Goal: Check status: Check status

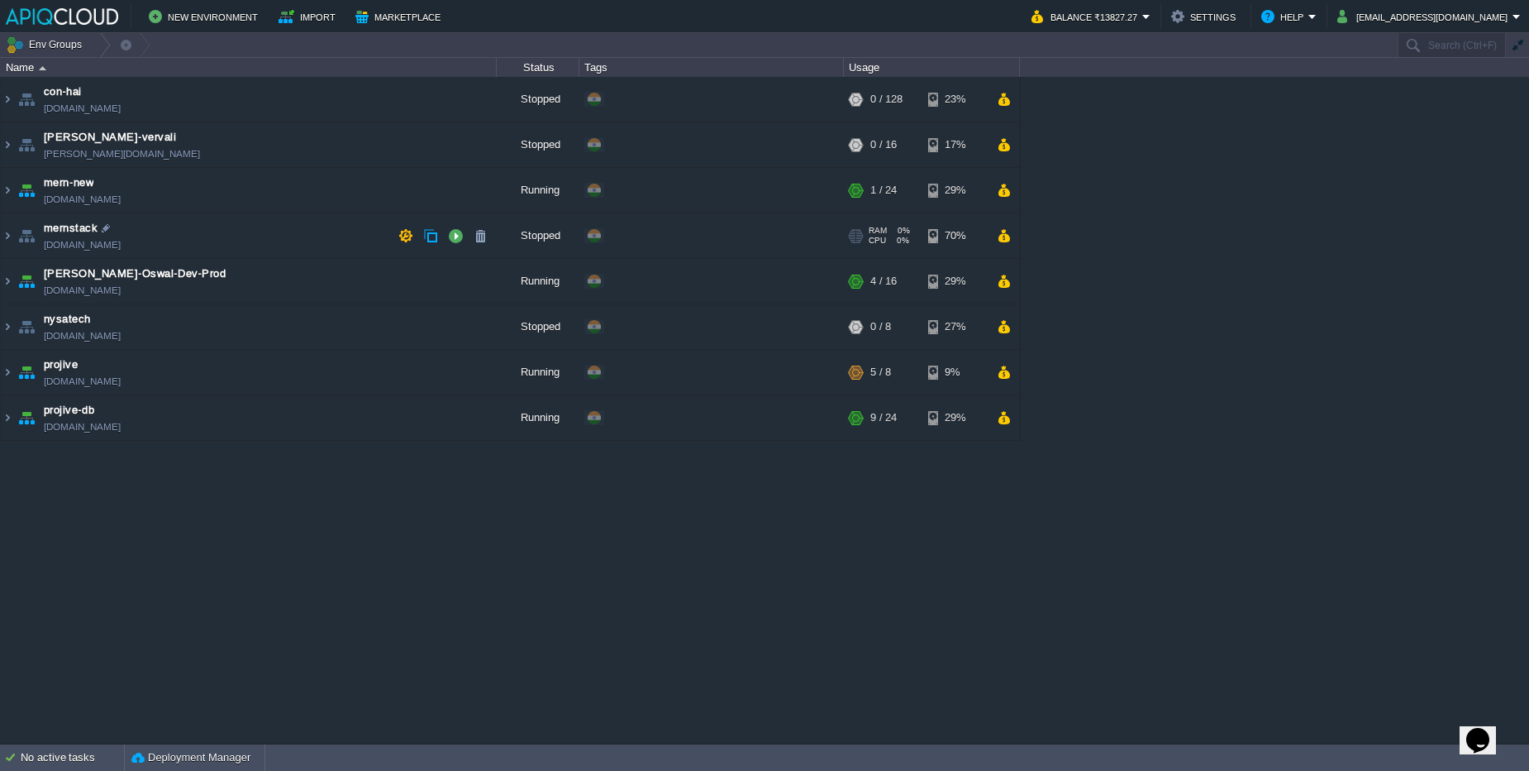
click at [188, 223] on td "mernstack [DOMAIN_NAME]" at bounding box center [249, 235] width 496 height 45
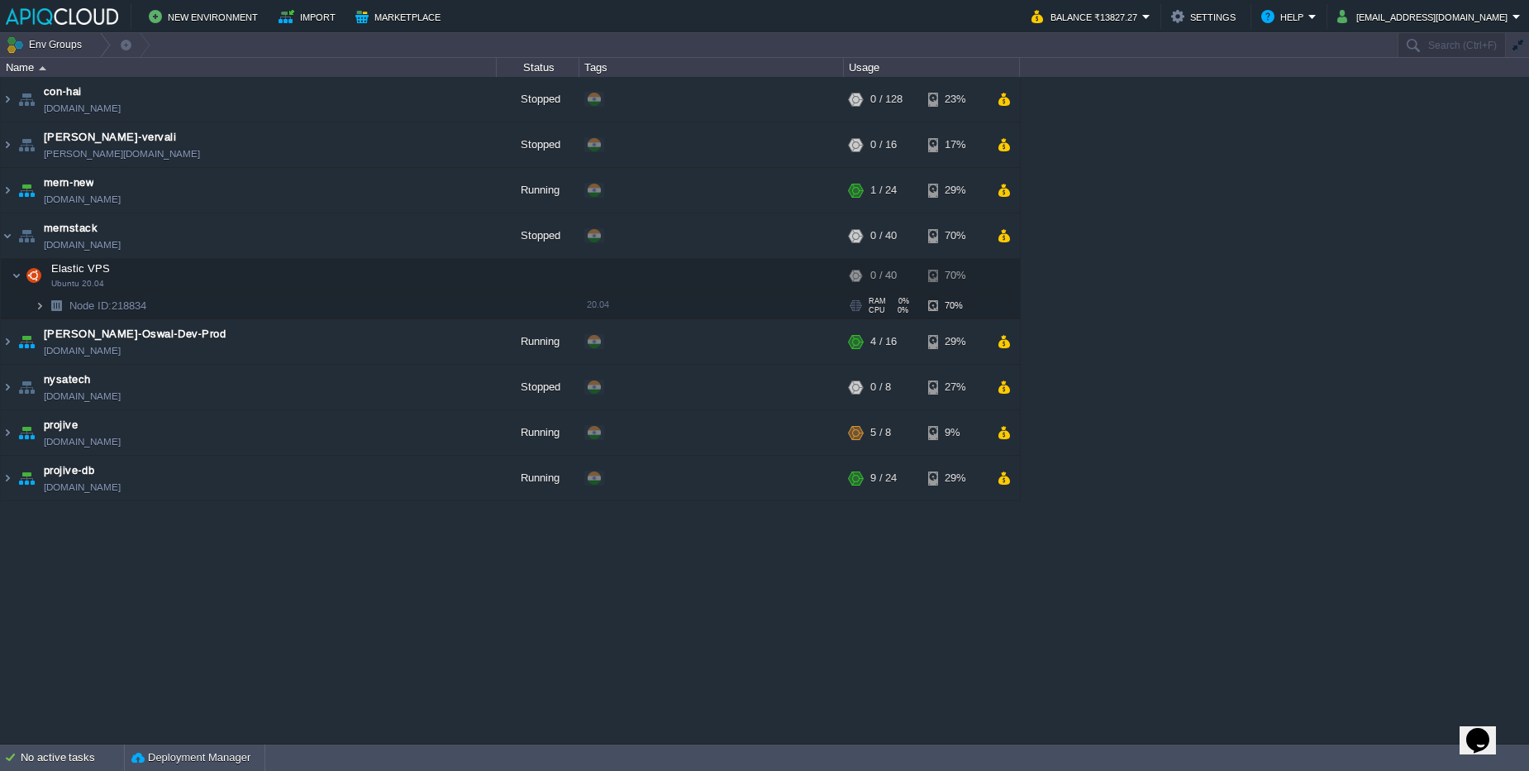
click at [36, 306] on img at bounding box center [40, 306] width 10 height 26
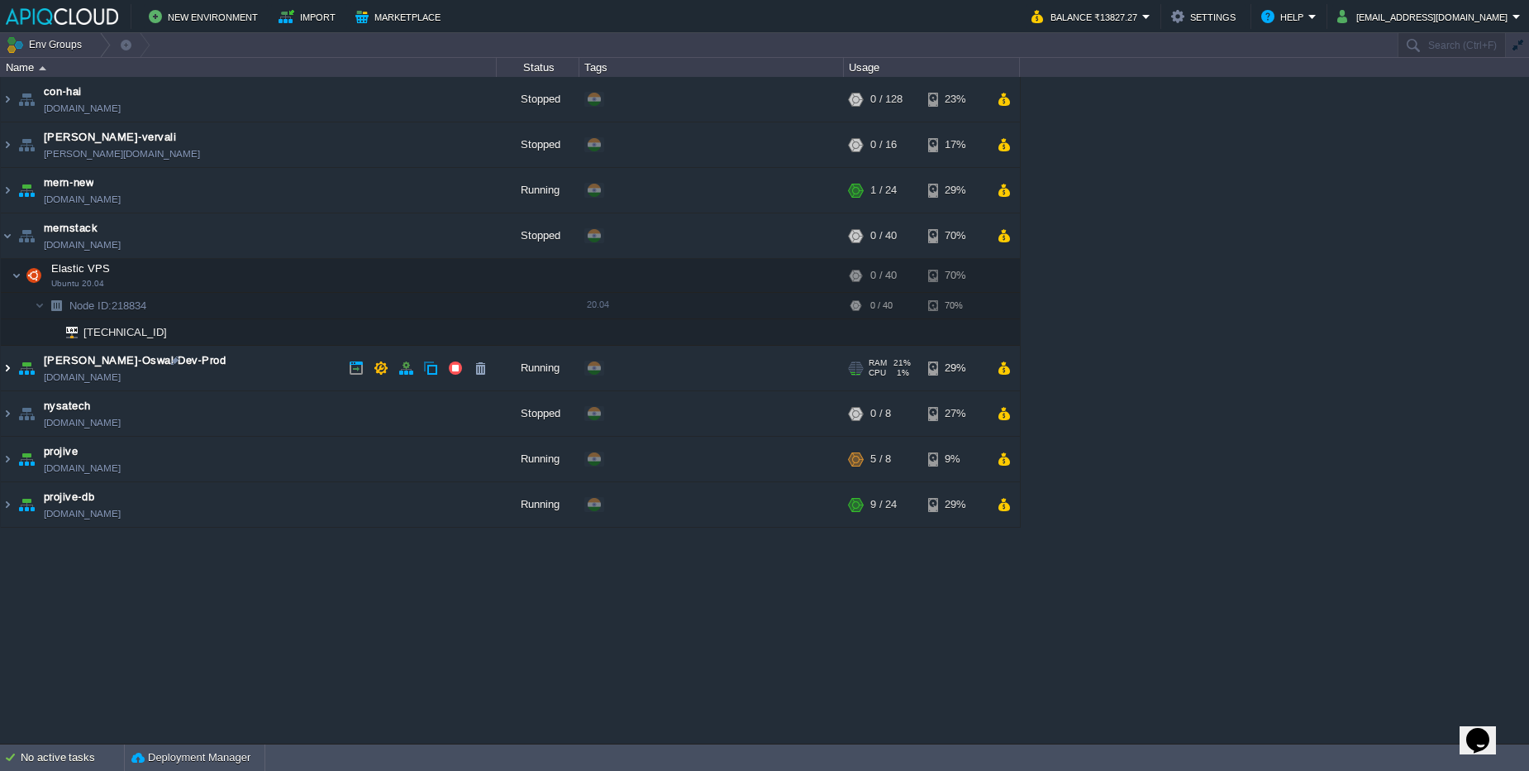
click at [3, 376] on img at bounding box center [7, 368] width 13 height 45
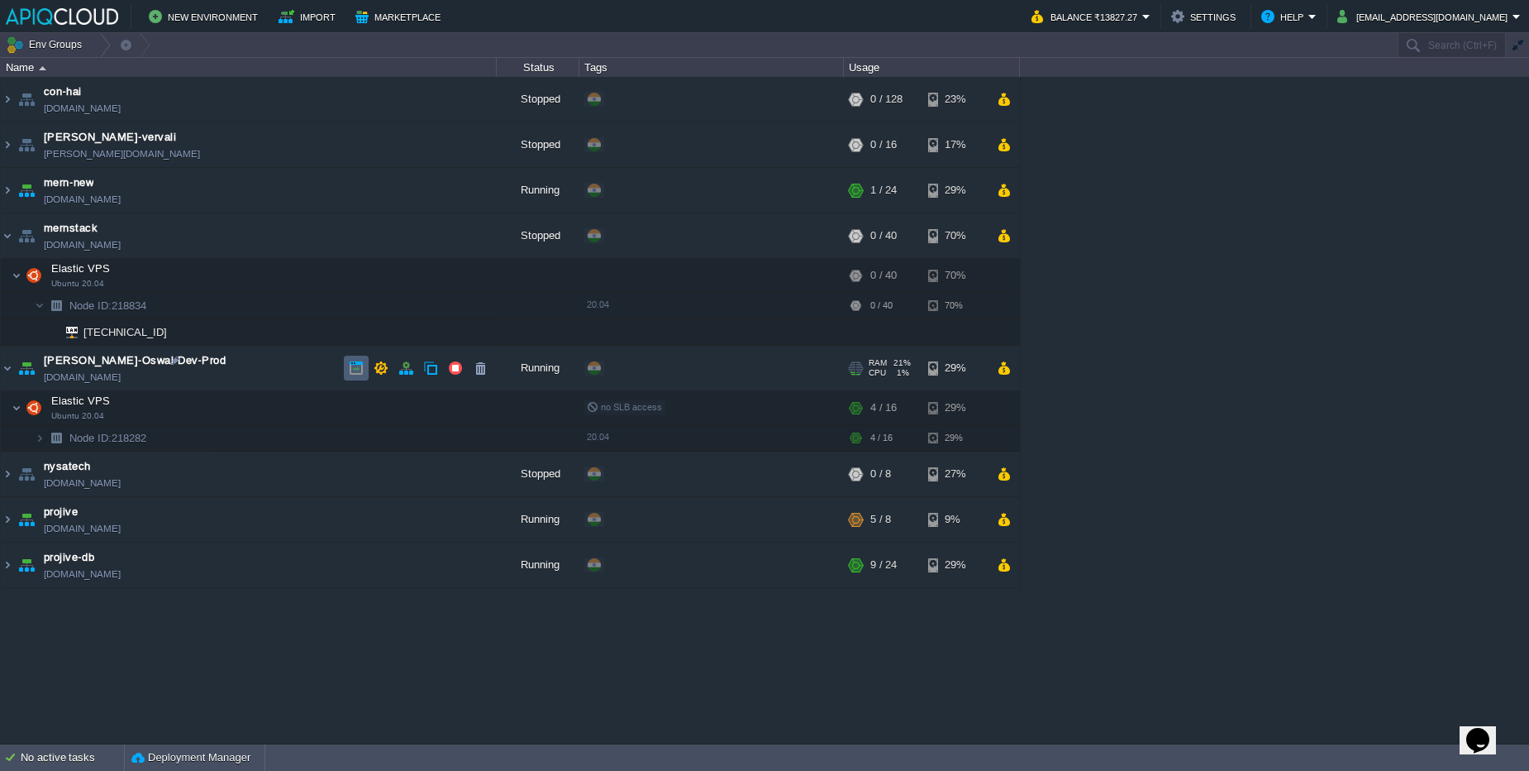
click at [345, 377] on td at bounding box center [356, 368] width 25 height 25
click at [271, 365] on td "[PERSON_NAME]-Oswal-Dev-Prod [DOMAIN_NAME]" at bounding box center [249, 368] width 496 height 45
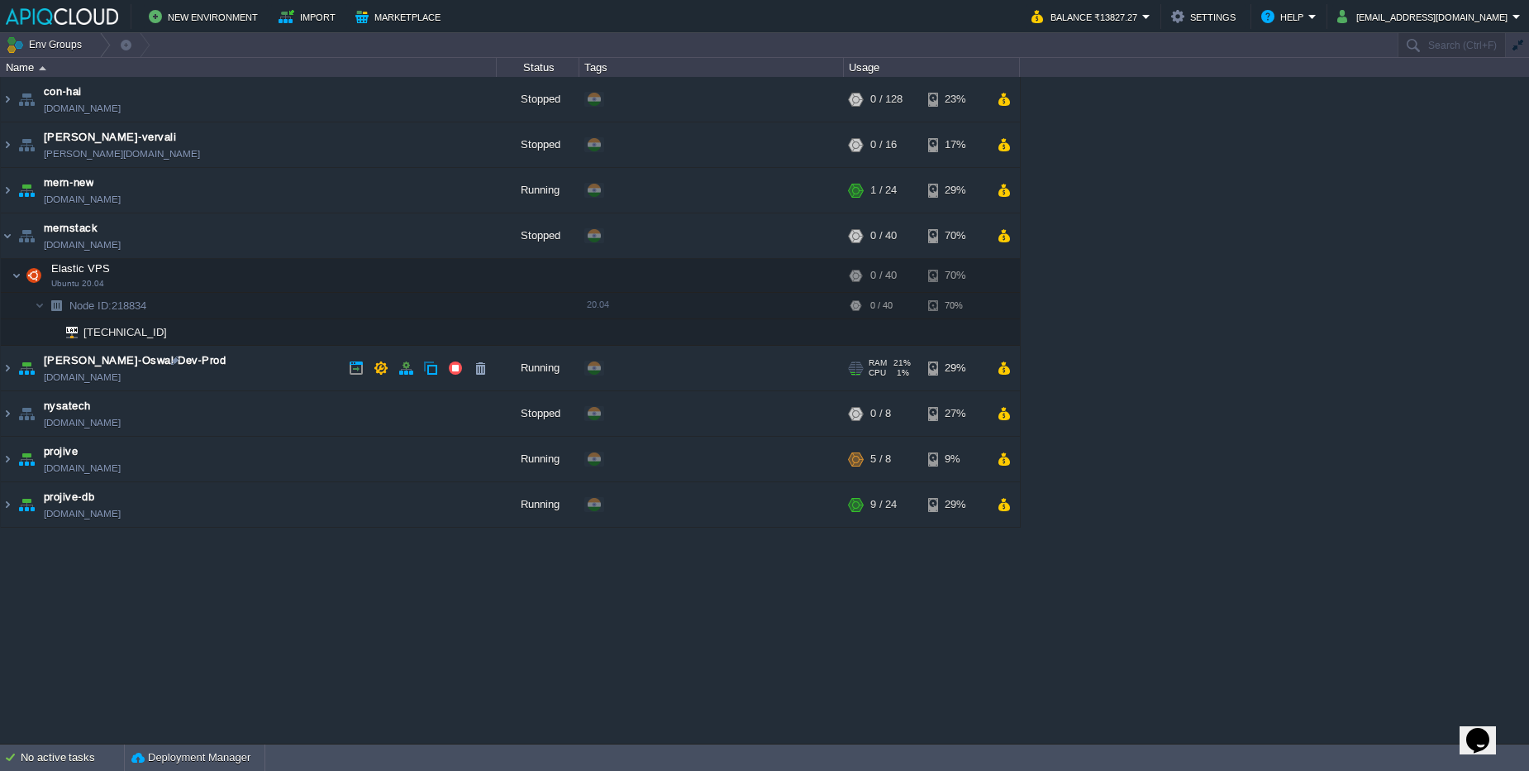
click at [271, 365] on td "[PERSON_NAME]-Oswal-Dev-Prod [DOMAIN_NAME]" at bounding box center [249, 368] width 496 height 45
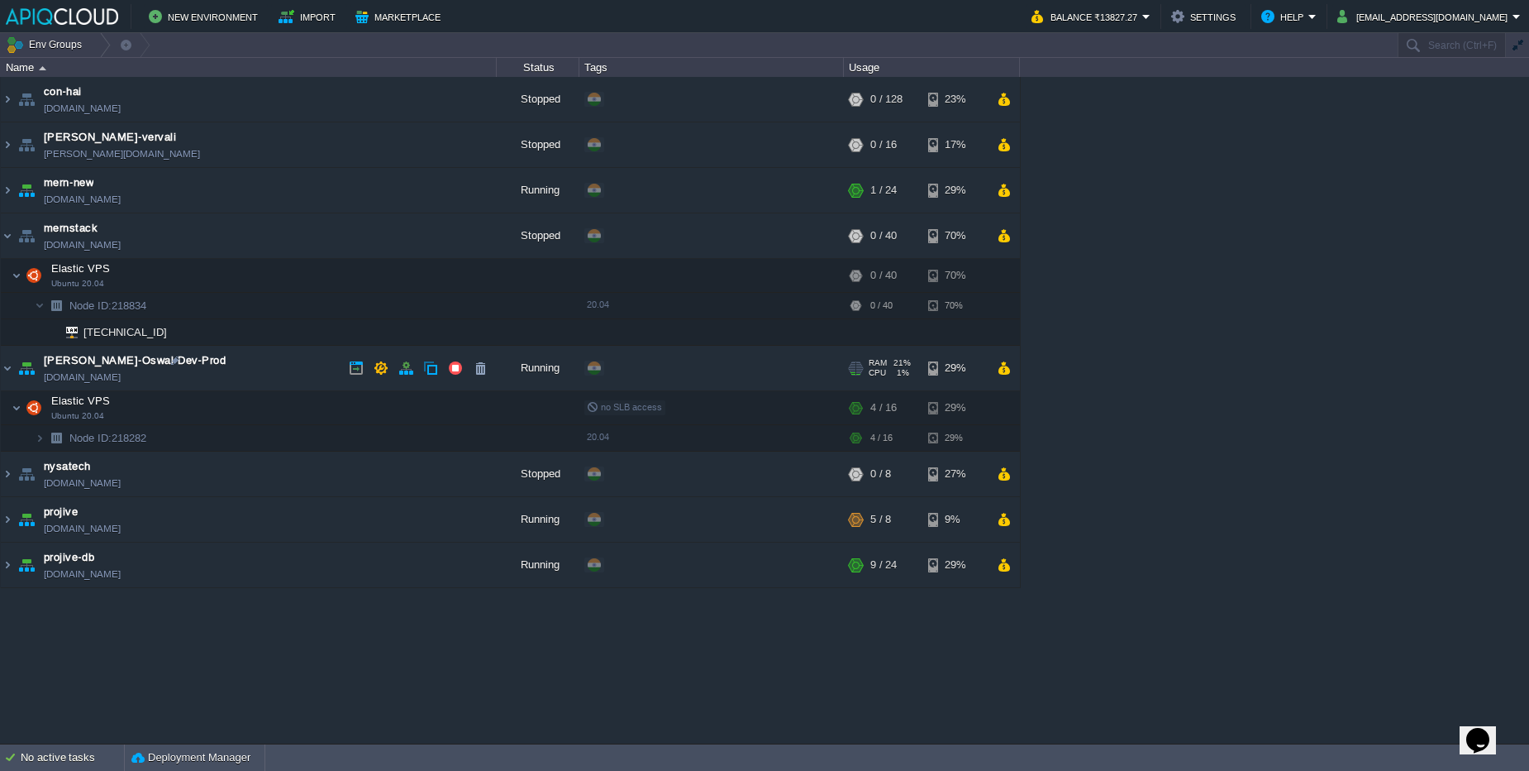
click at [214, 367] on td "[PERSON_NAME]-Oswal-Dev-Prod [DOMAIN_NAME]" at bounding box center [249, 368] width 496 height 45
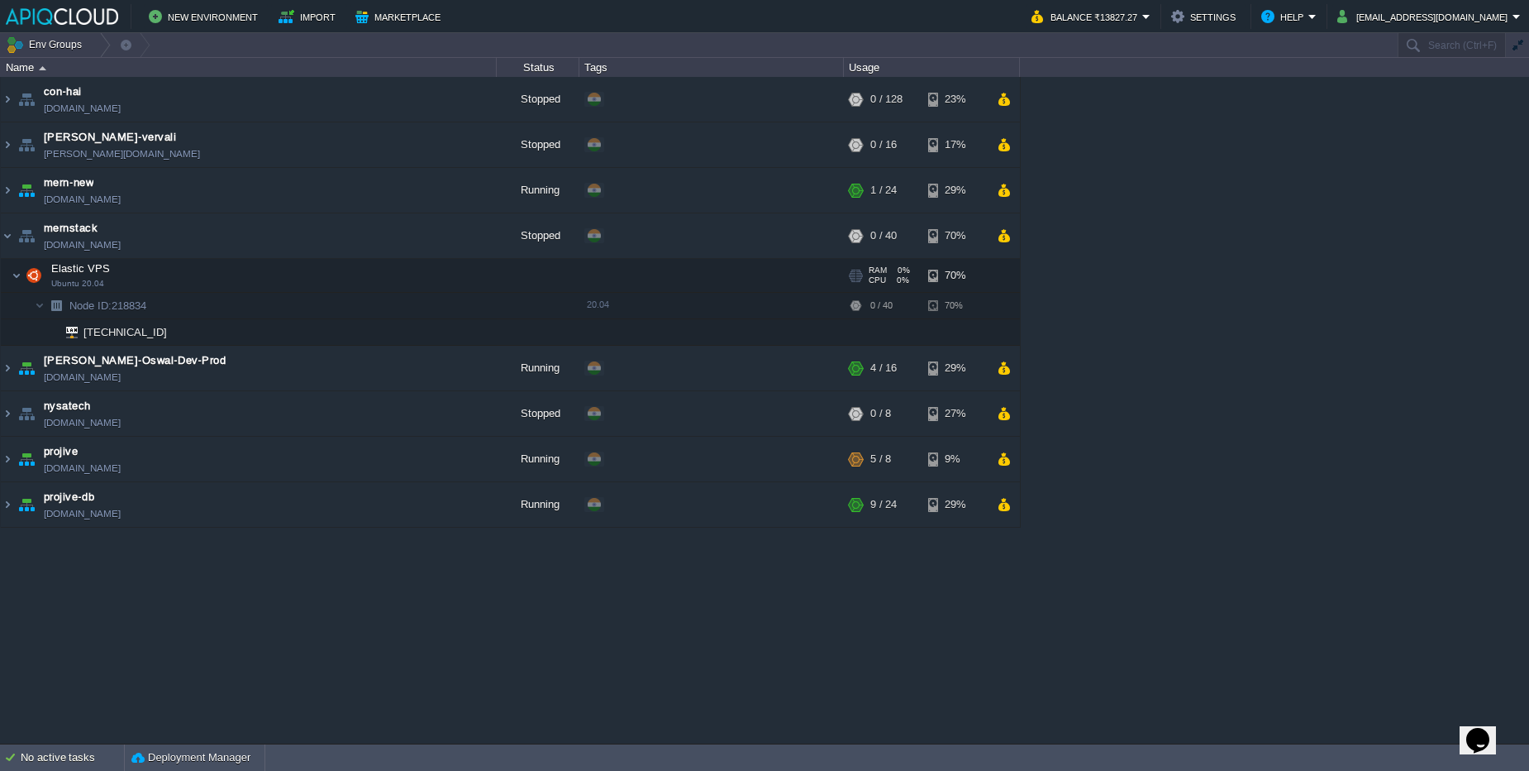
click at [296, 269] on td "Elastic VPS Ubuntu 20.04" at bounding box center [249, 276] width 496 height 34
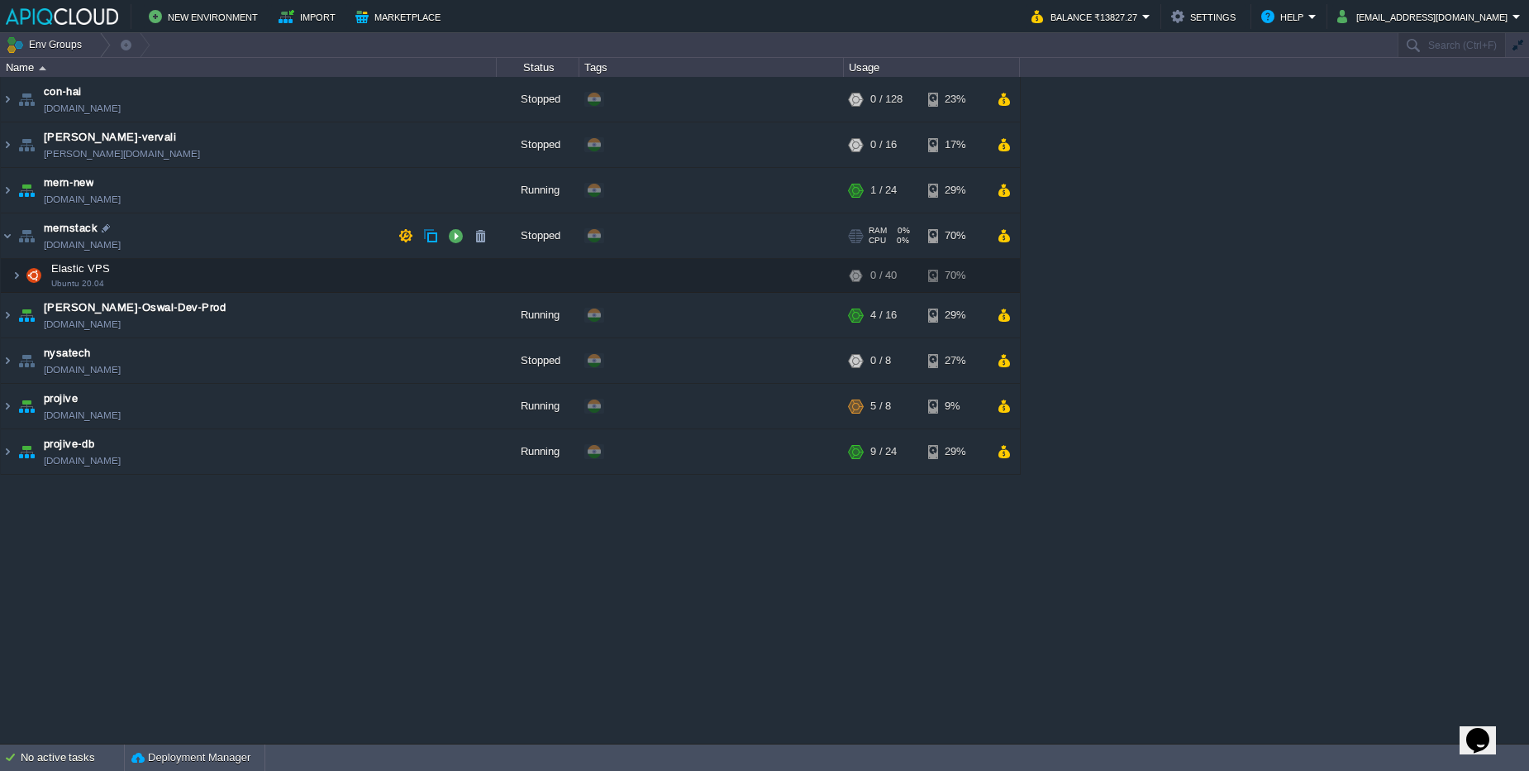
click at [294, 244] on td "mernstack [DOMAIN_NAME]" at bounding box center [249, 235] width 496 height 45
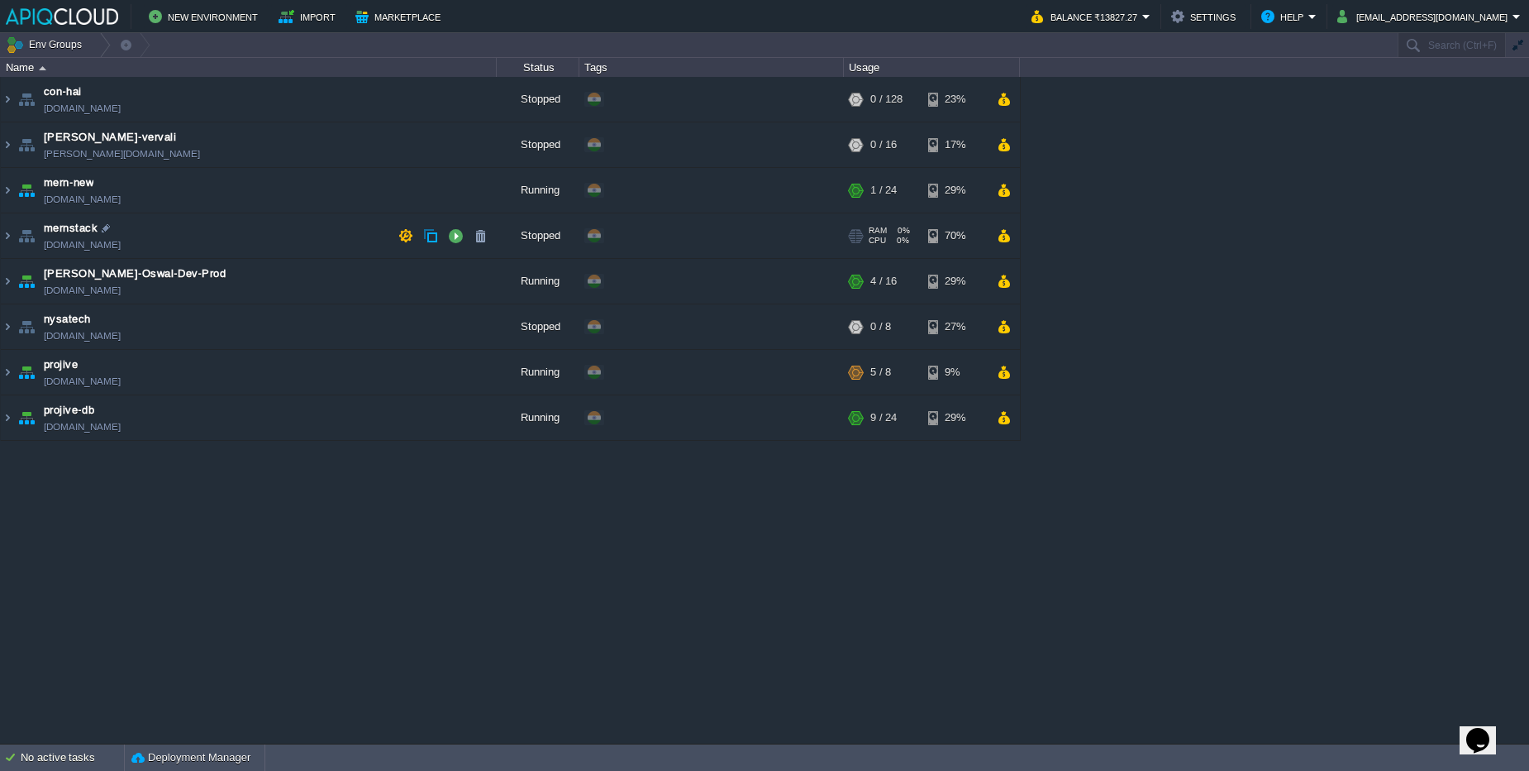
click at [293, 243] on td "mernstack [DOMAIN_NAME]" at bounding box center [249, 235] width 496 height 45
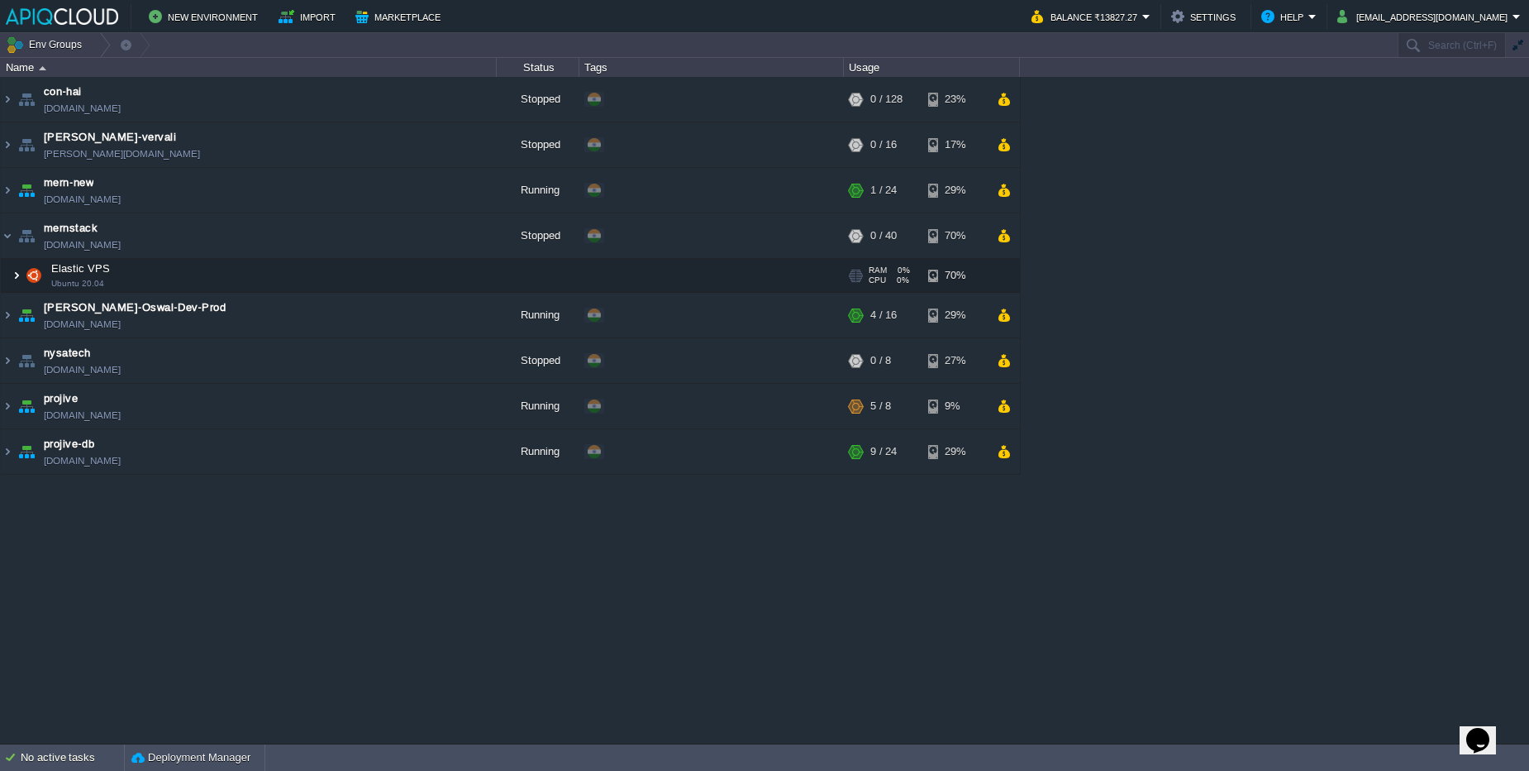
click at [17, 278] on img at bounding box center [17, 275] width 10 height 33
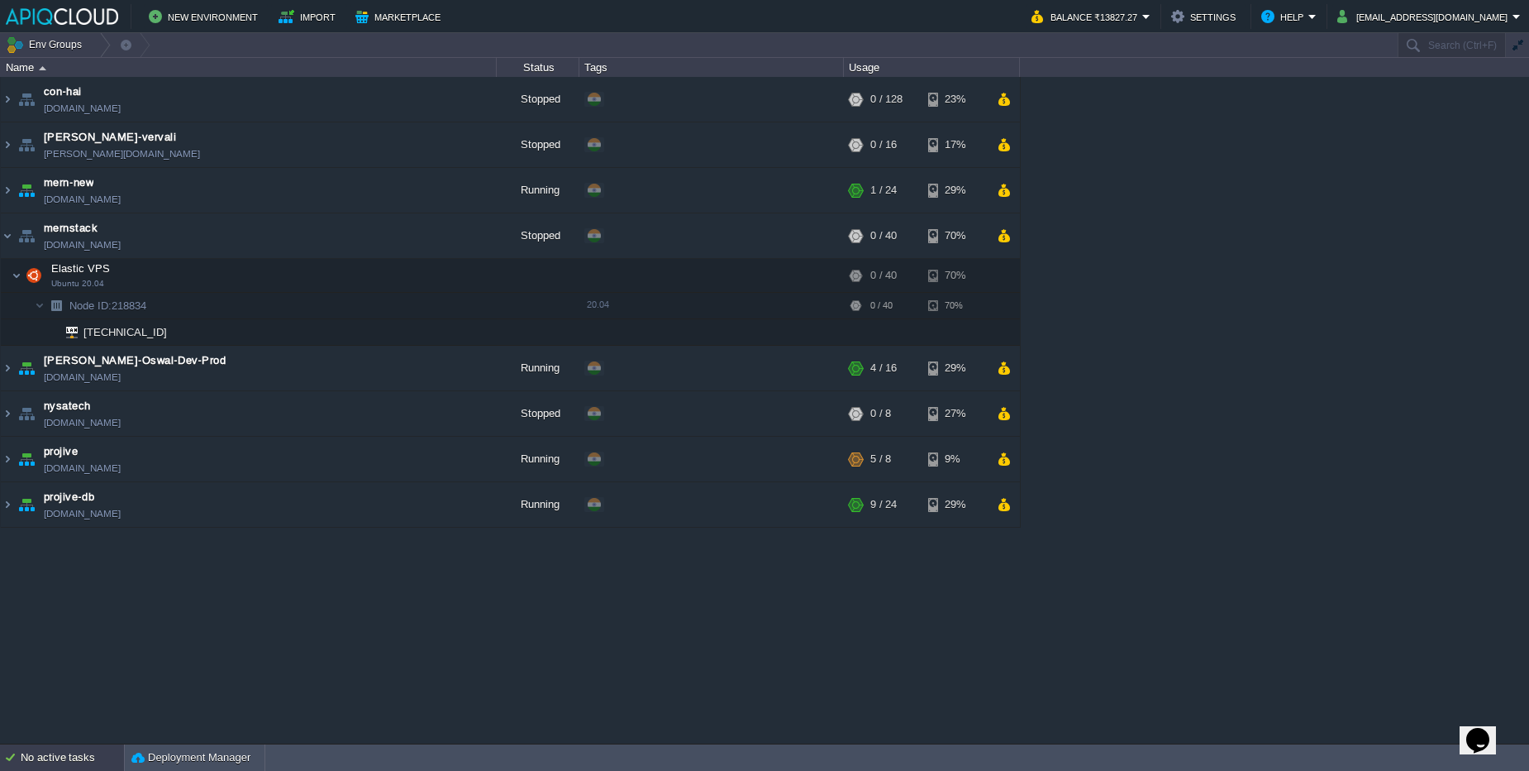
click at [77, 749] on div "No active tasks" at bounding box center [72, 757] width 103 height 26
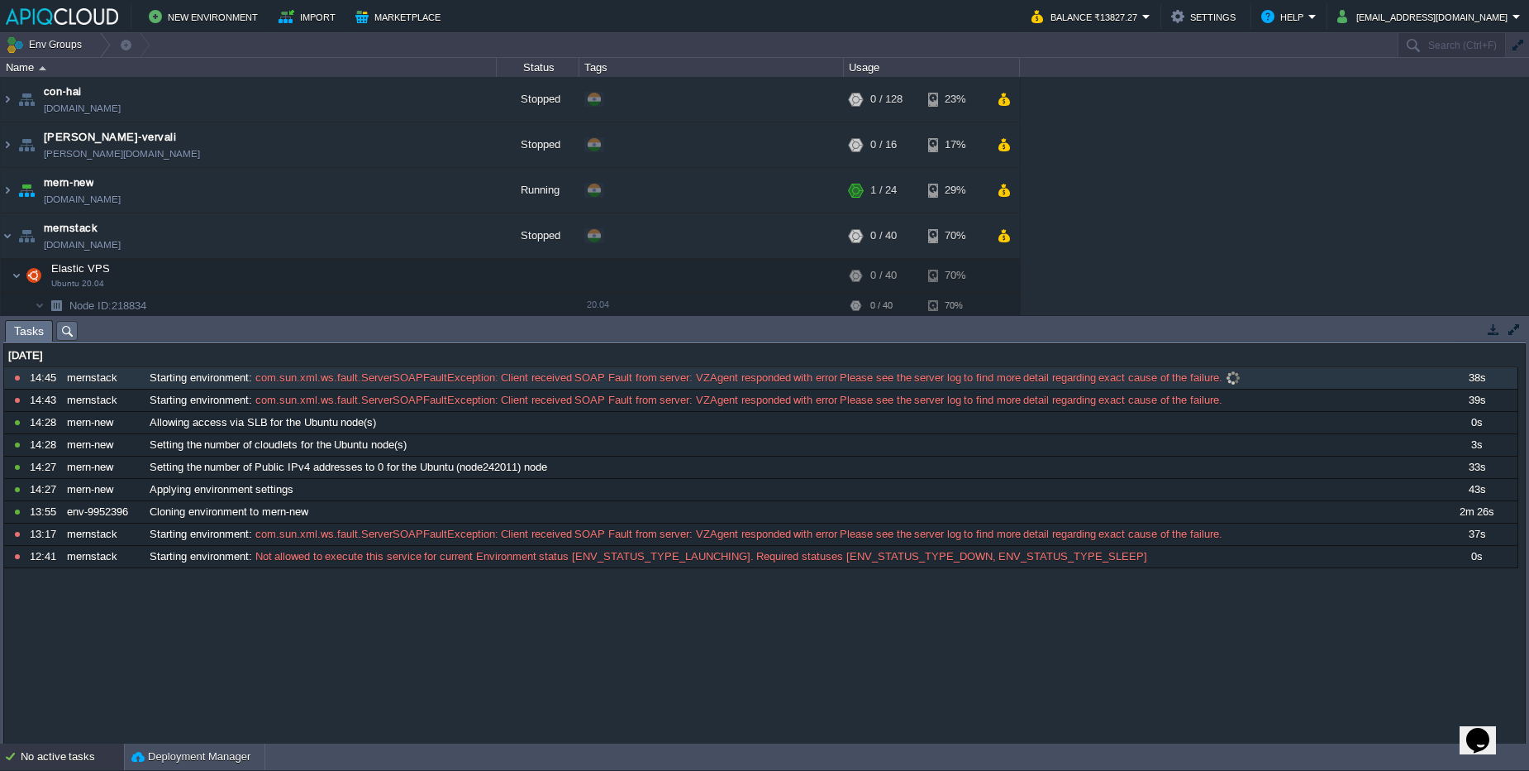
click at [674, 388] on div "Starting environment : com.sun.xml.ws.fault.ServerSOAPFaultException: Client re…" at bounding box center [790, 377] width 1289 height 21
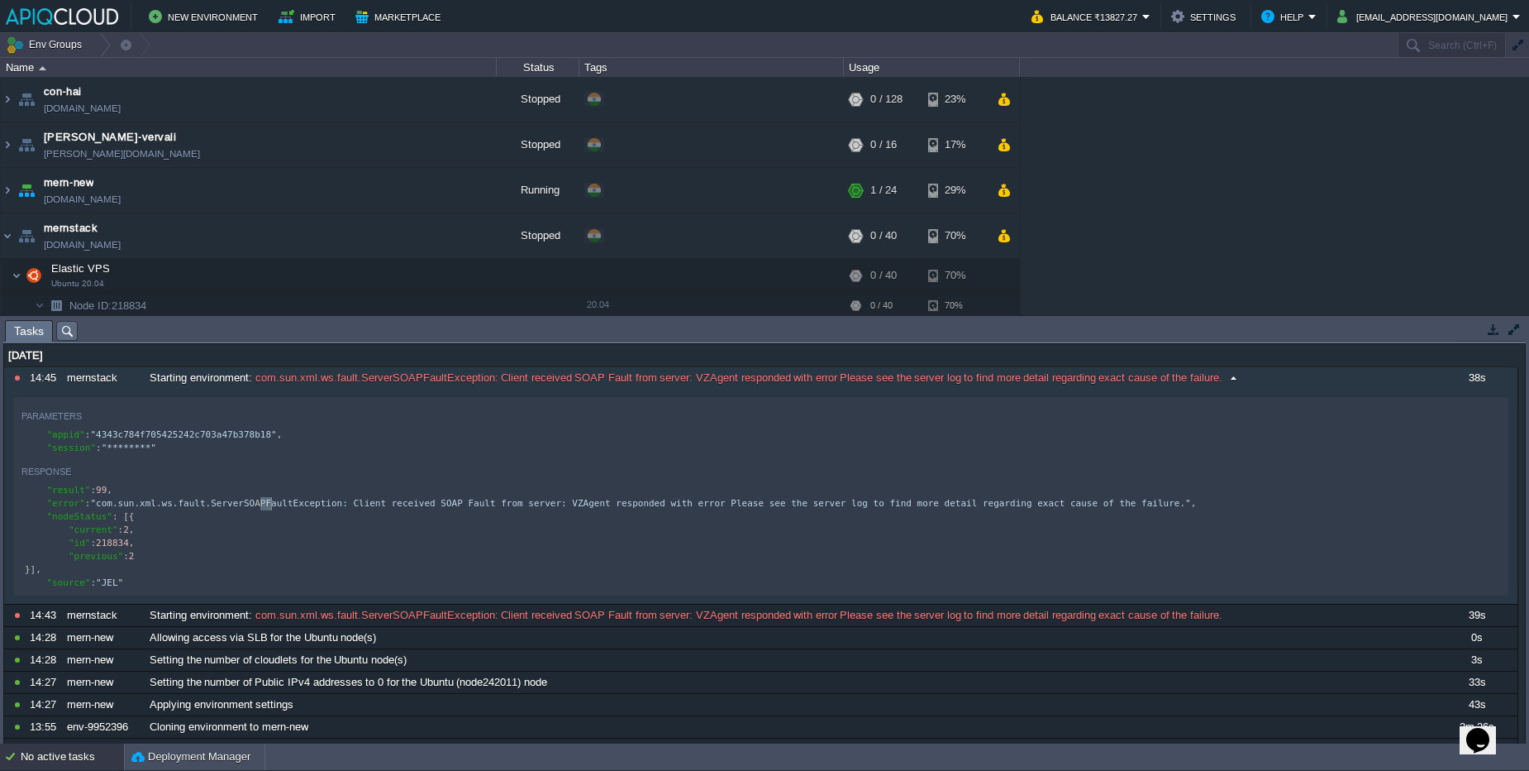
scroll to position [6, 0]
type textarea "APFaultException: Client received SOAP Fault from server: VZAgent responded wit…"
drag, startPoint x: 260, startPoint y: 506, endPoint x: 1112, endPoint y: 509, distance: 852.4
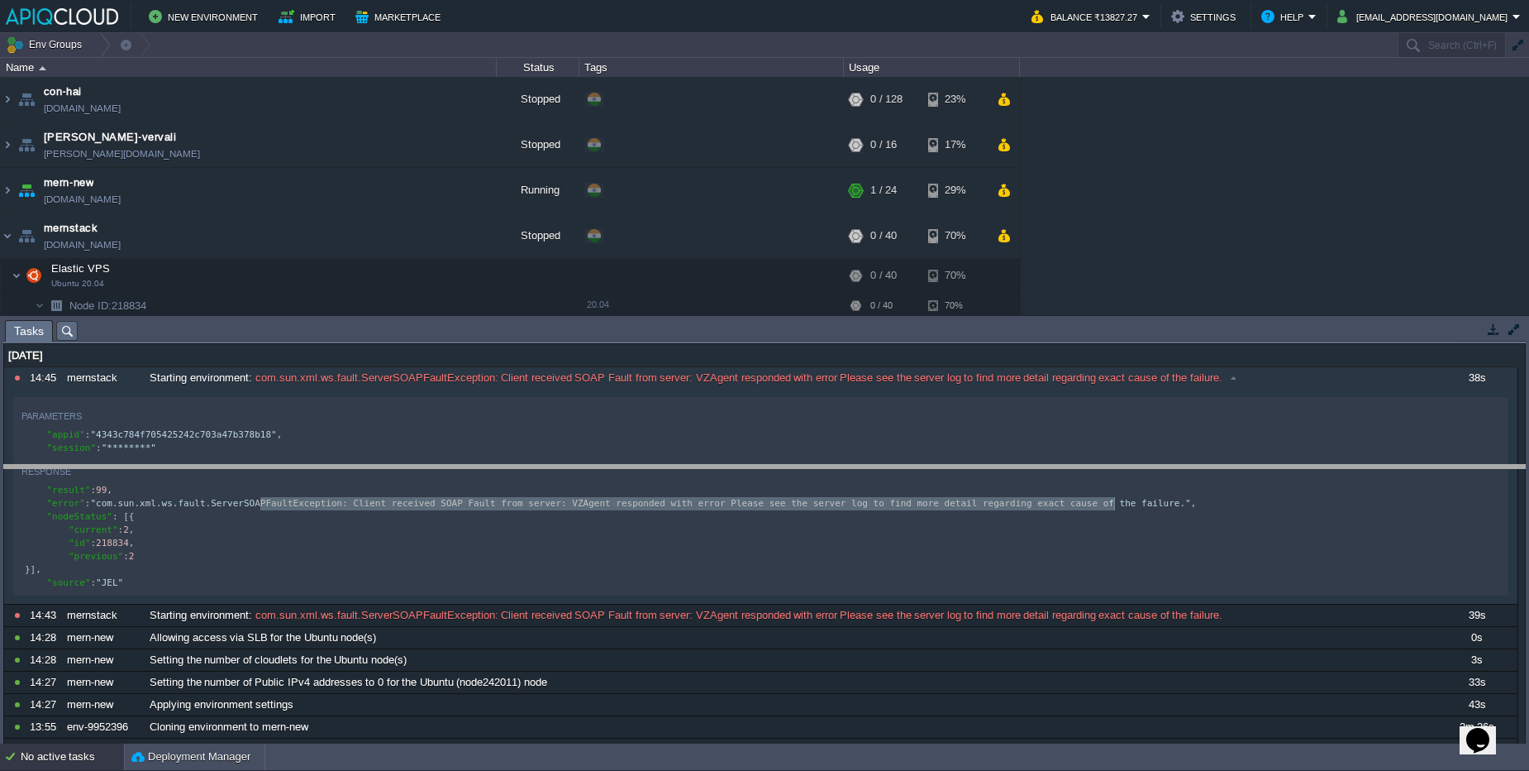
drag, startPoint x: 205, startPoint y: 328, endPoint x: 180, endPoint y: 473, distance: 146.8
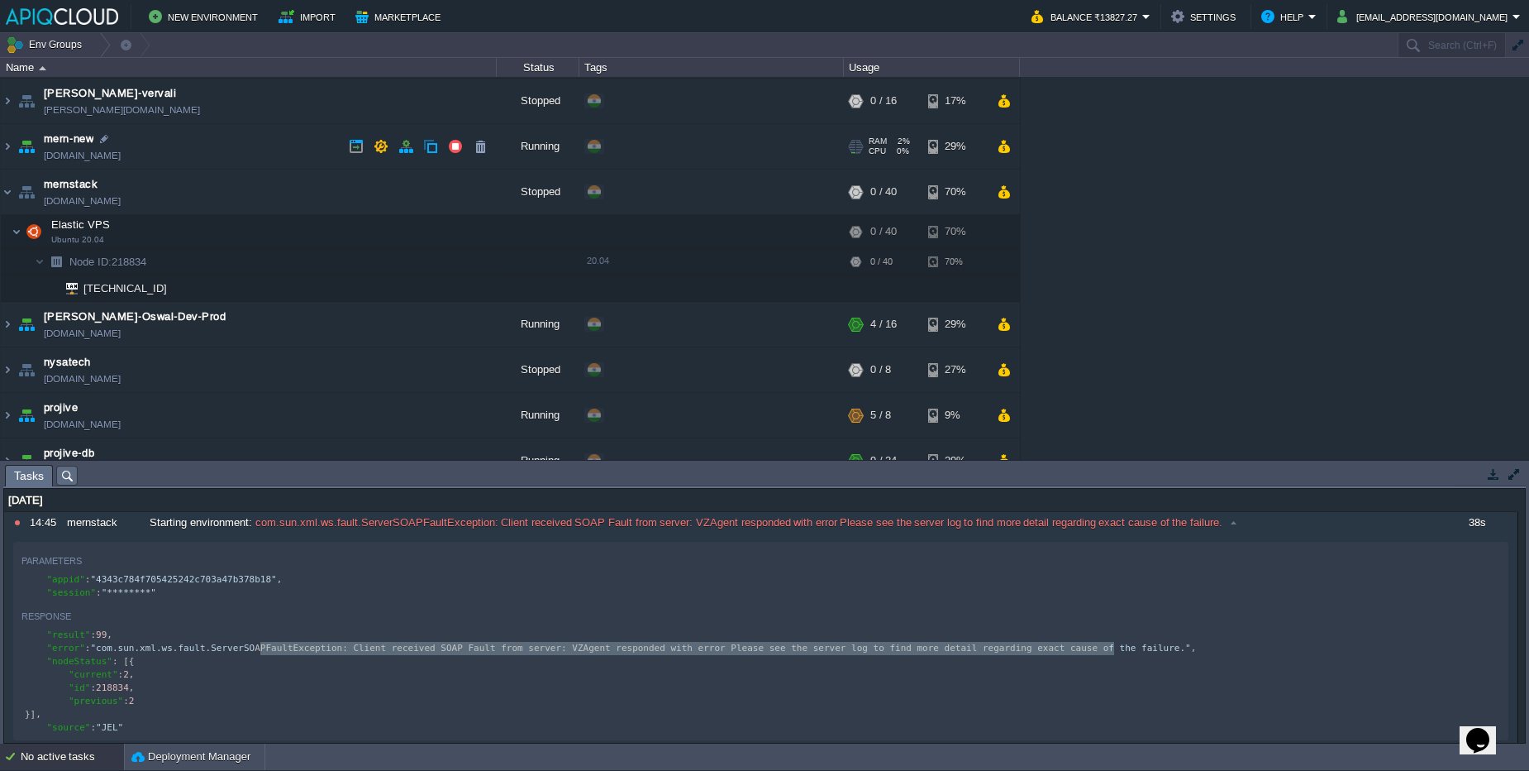
scroll to position [68, 0]
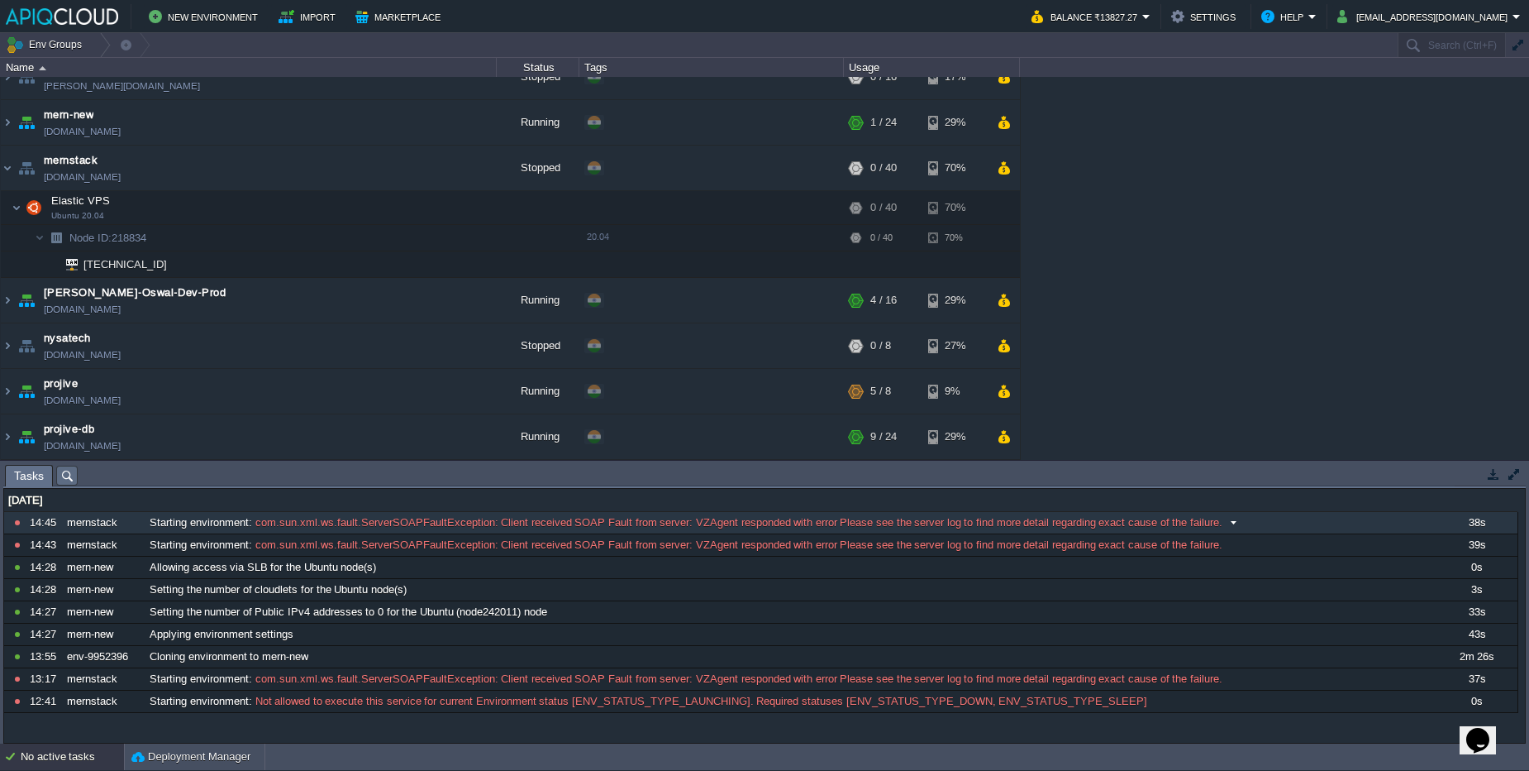
click at [1367, 523] on div "Starting environment : com.sun.xml.ws.fault.ServerSOAPFaultException: Client re…" at bounding box center [790, 522] width 1289 height 21
click at [33, 476] on span "Tasks" at bounding box center [29, 475] width 30 height 21
click at [58, 478] on li "Activity Log" at bounding box center [66, 475] width 21 height 20
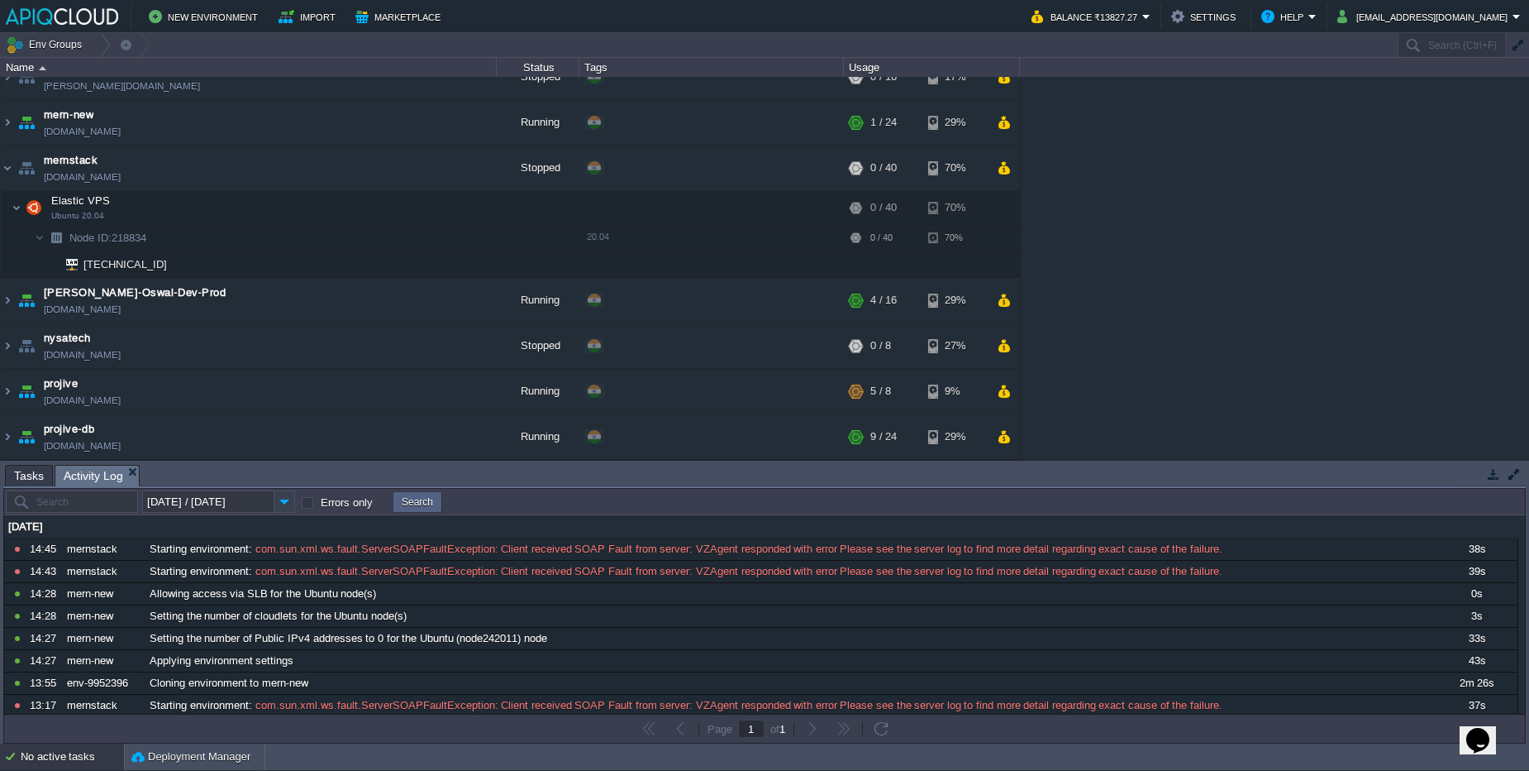
click at [275, 503] on img at bounding box center [284, 501] width 21 height 22
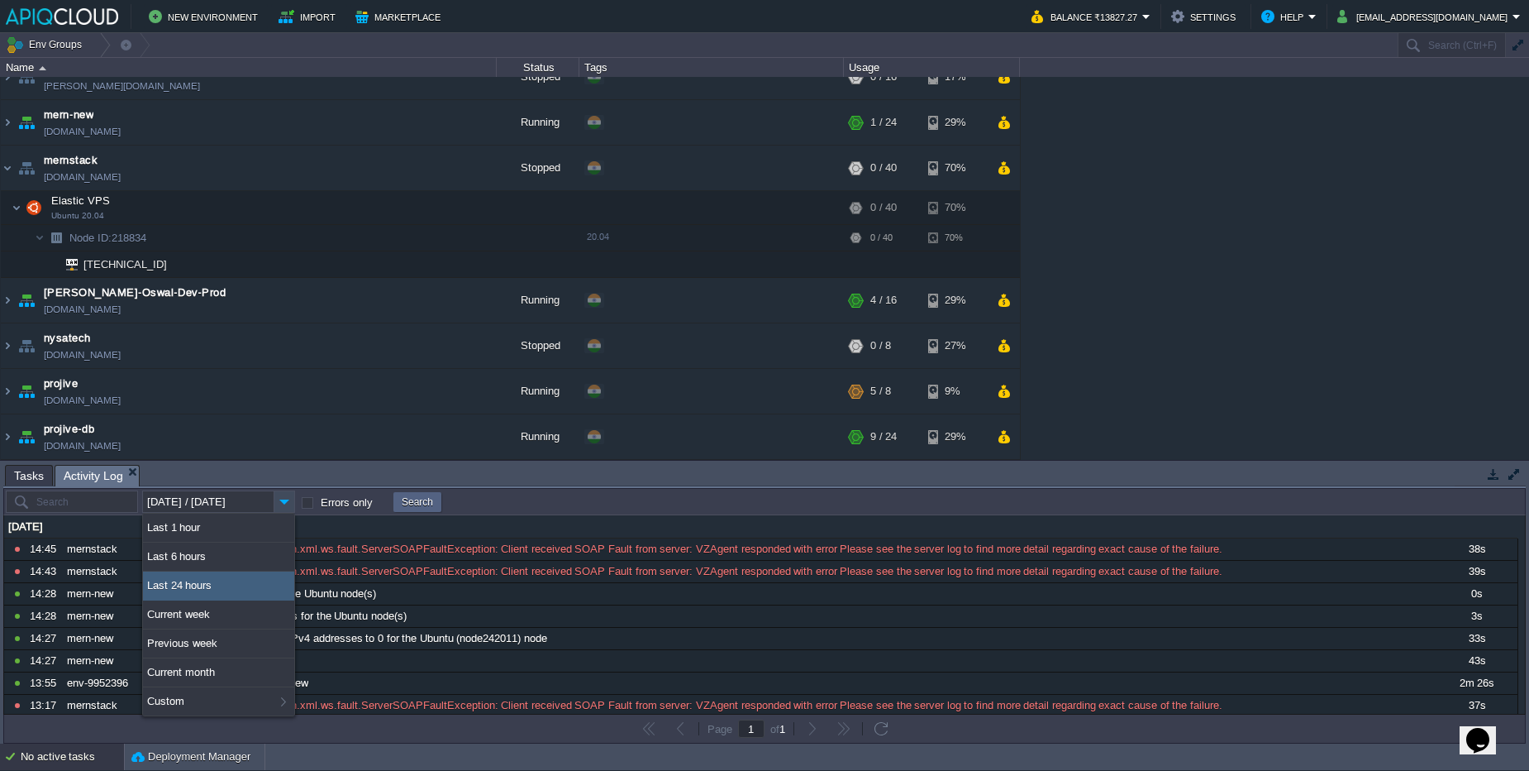
click at [212, 584] on div "Last 24 hours" at bounding box center [218, 585] width 151 height 29
type input "Last 24 hours"
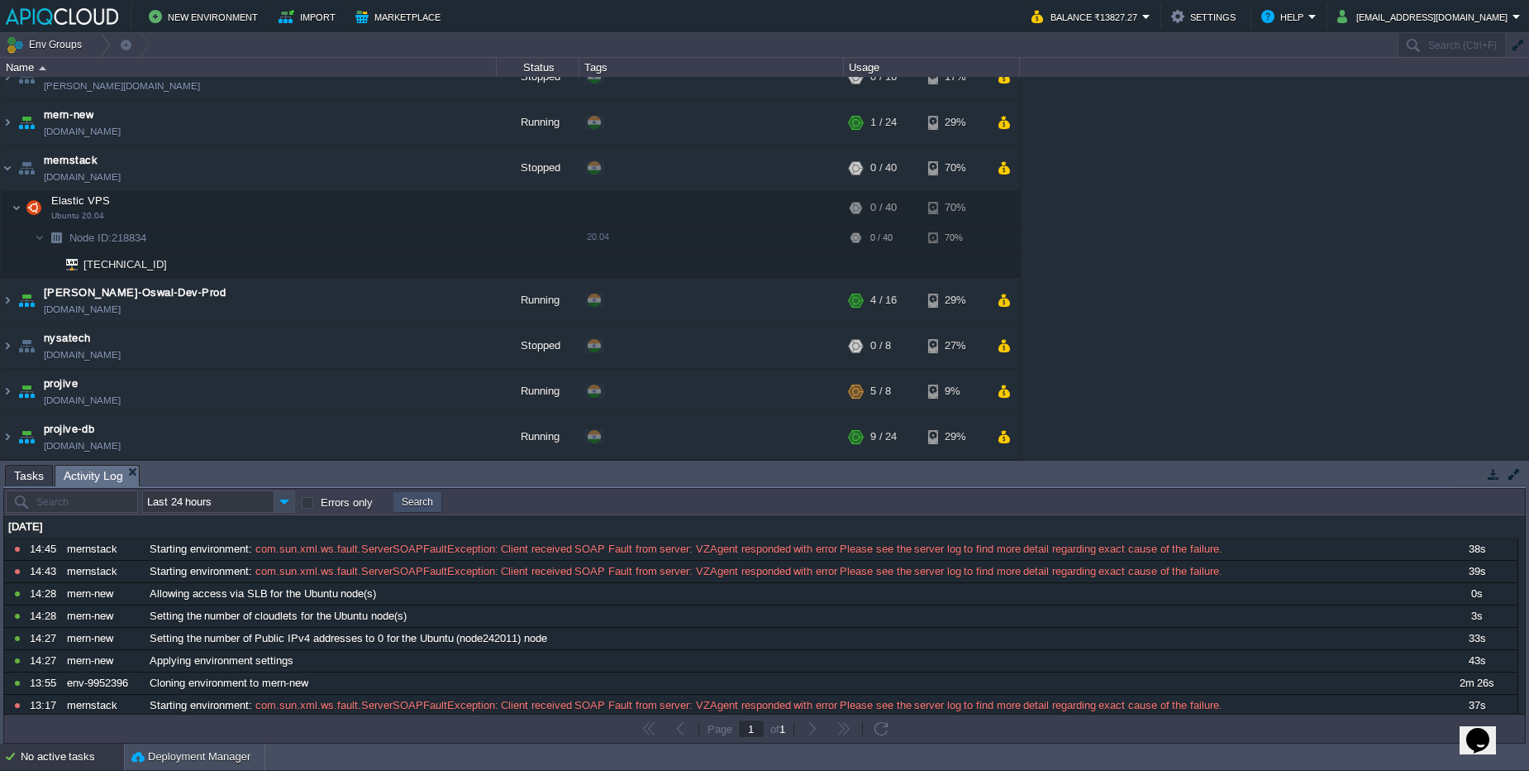
click at [418, 496] on button "Search" at bounding box center [417, 502] width 31 height 17
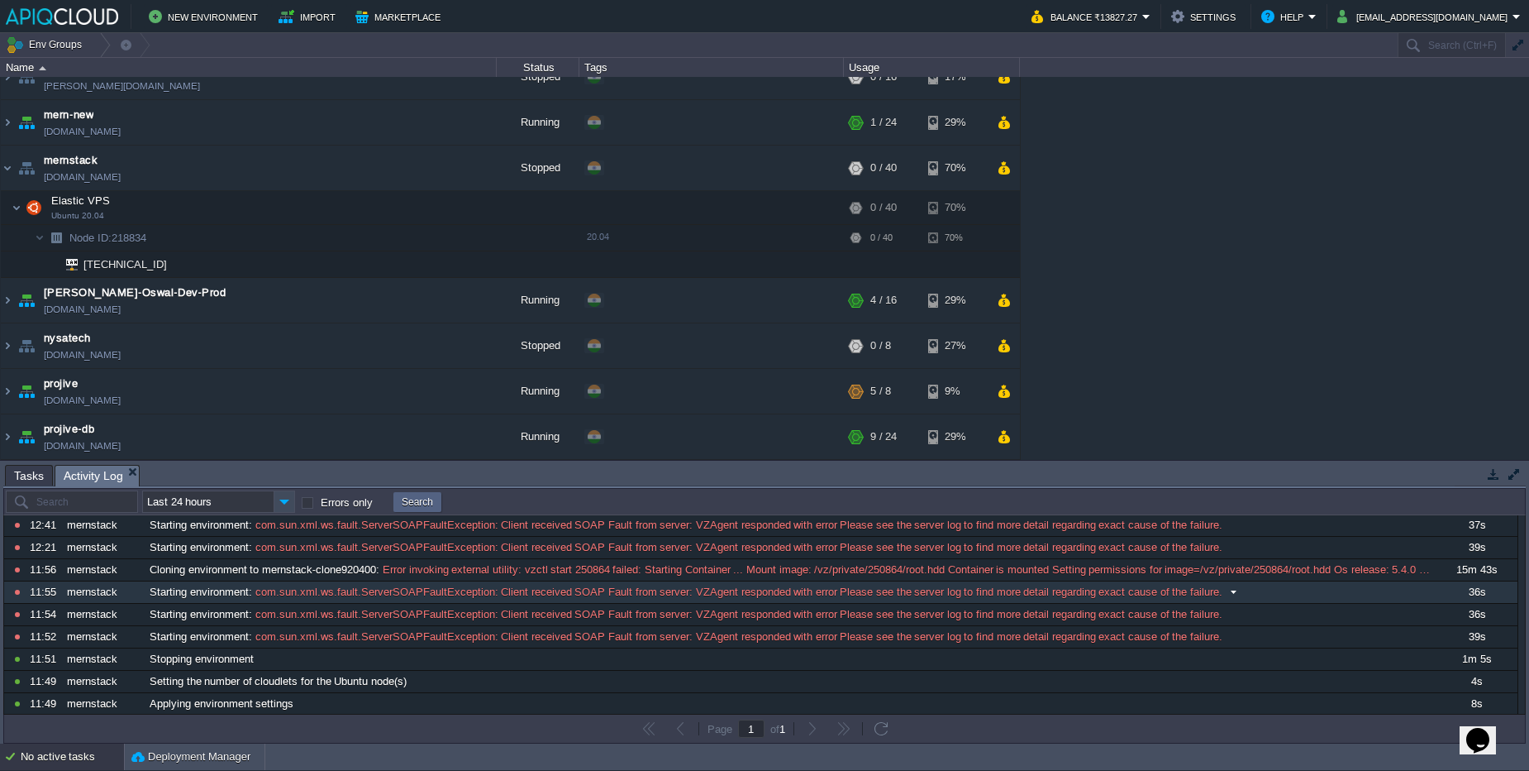
scroll to position [227, 0]
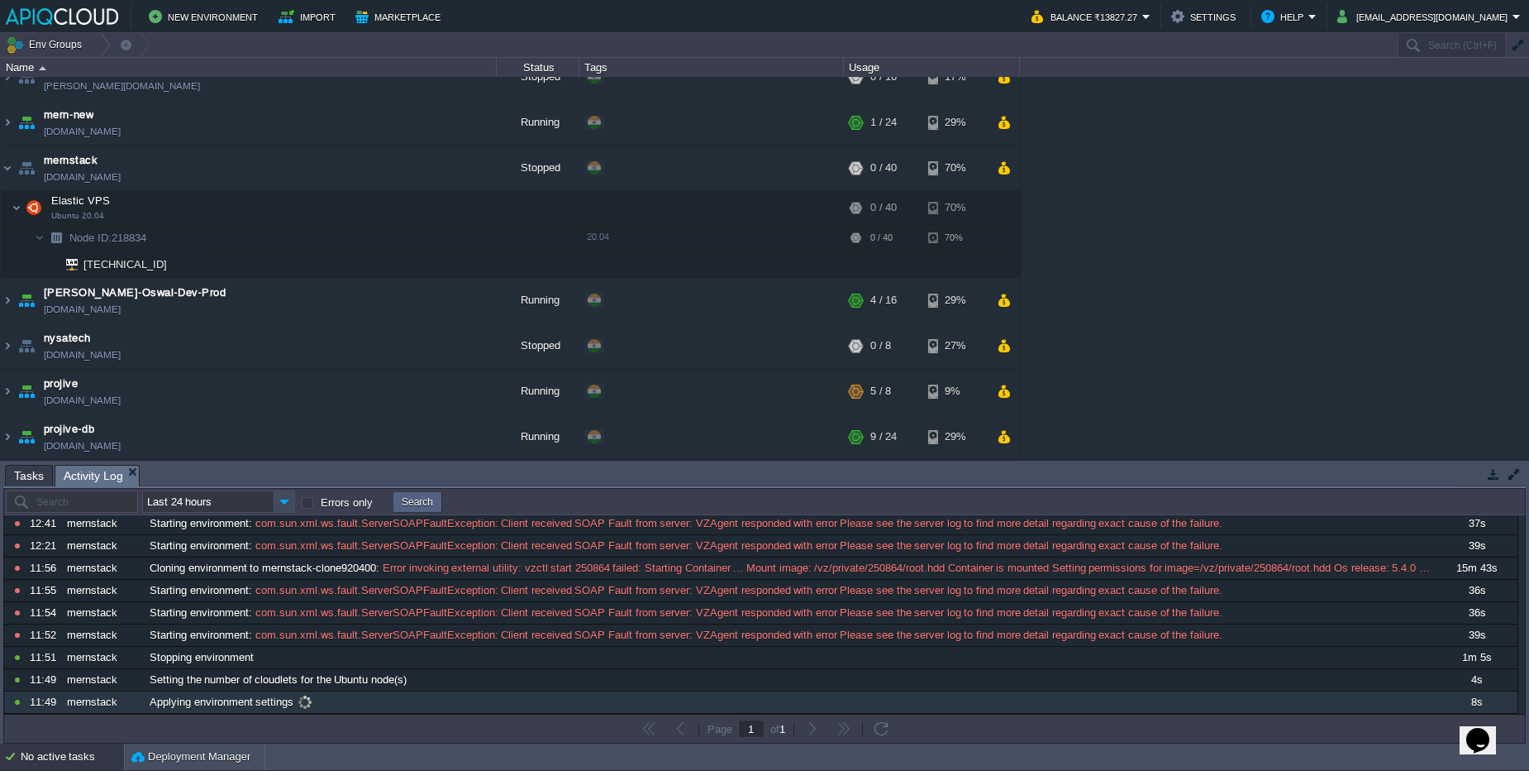
click at [340, 707] on div "Applying environment settings" at bounding box center [790, 701] width 1289 height 21
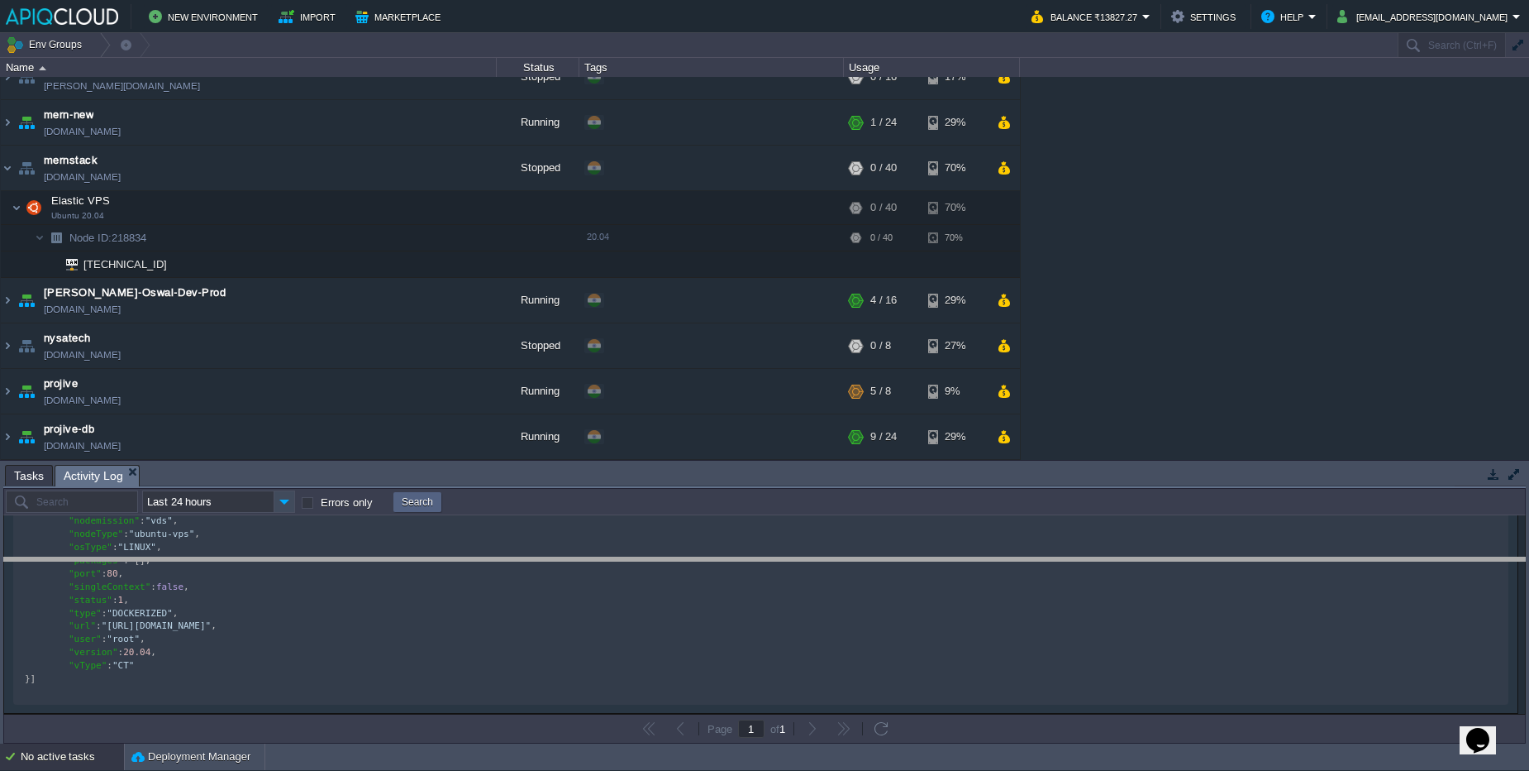
scroll to position [0, 0]
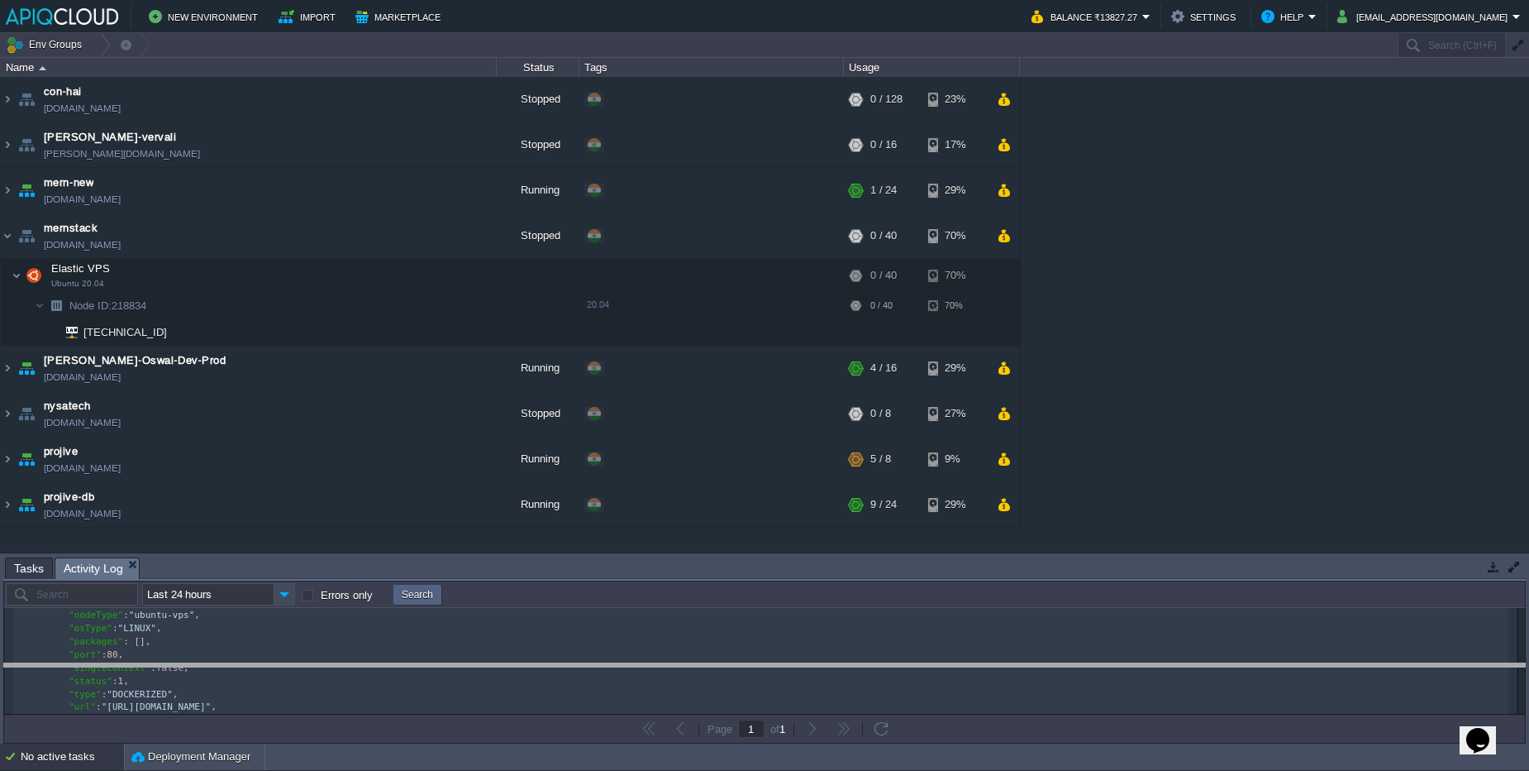
drag, startPoint x: 522, startPoint y: 576, endPoint x: 502, endPoint y: 682, distance: 107.7
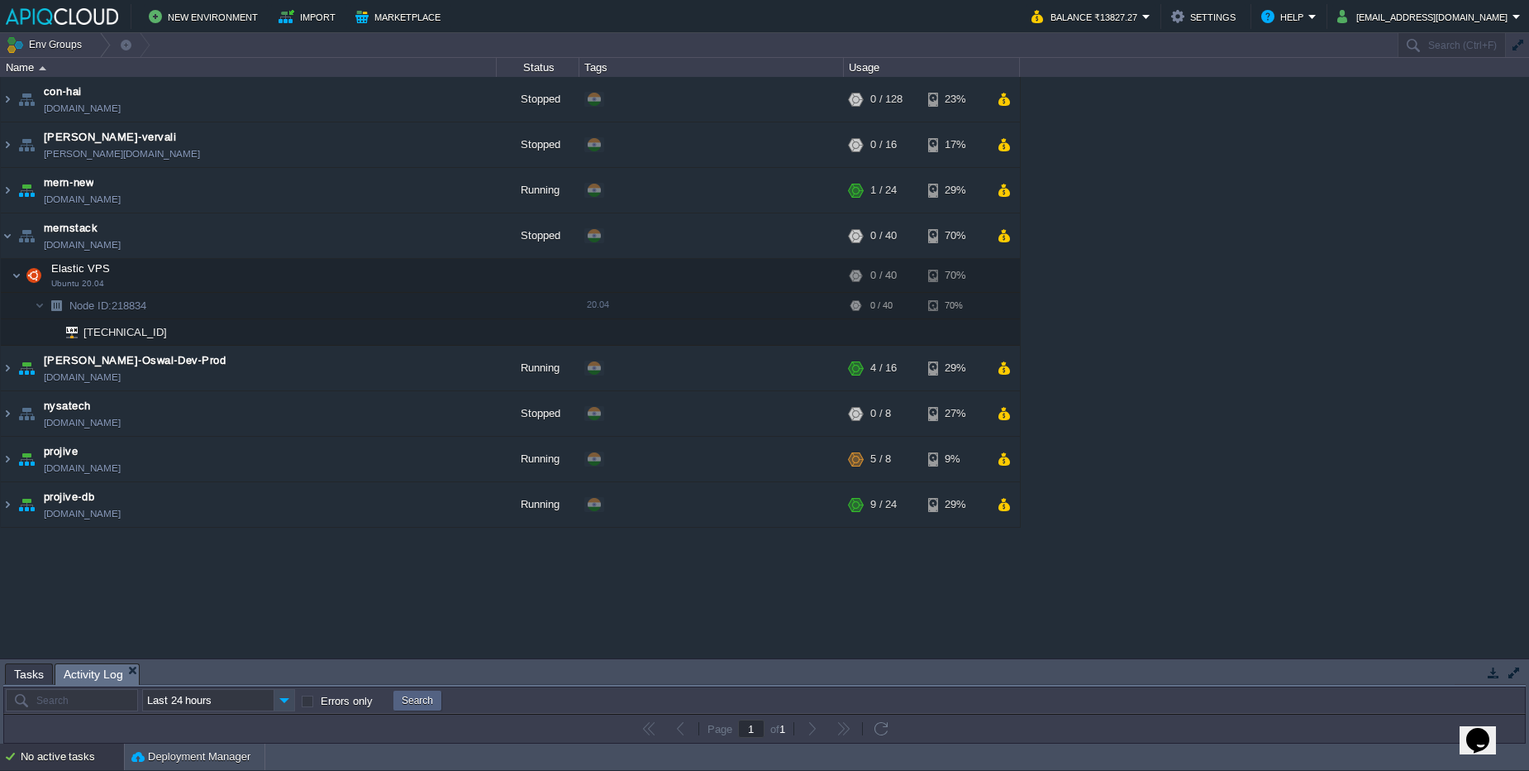
click at [68, 753] on div "No active tasks" at bounding box center [72, 756] width 103 height 26
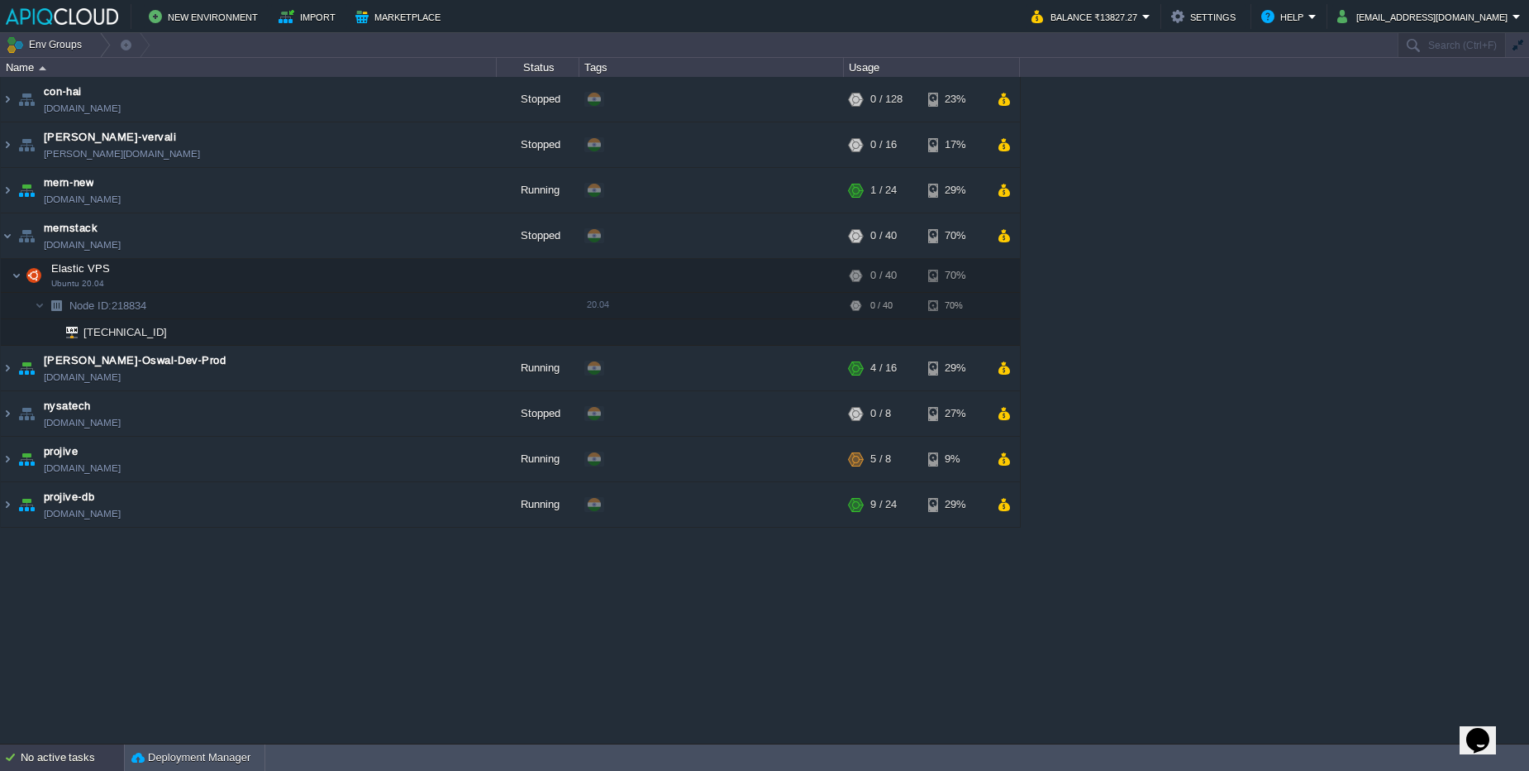
click at [78, 770] on div "No active tasks" at bounding box center [72, 757] width 103 height 26
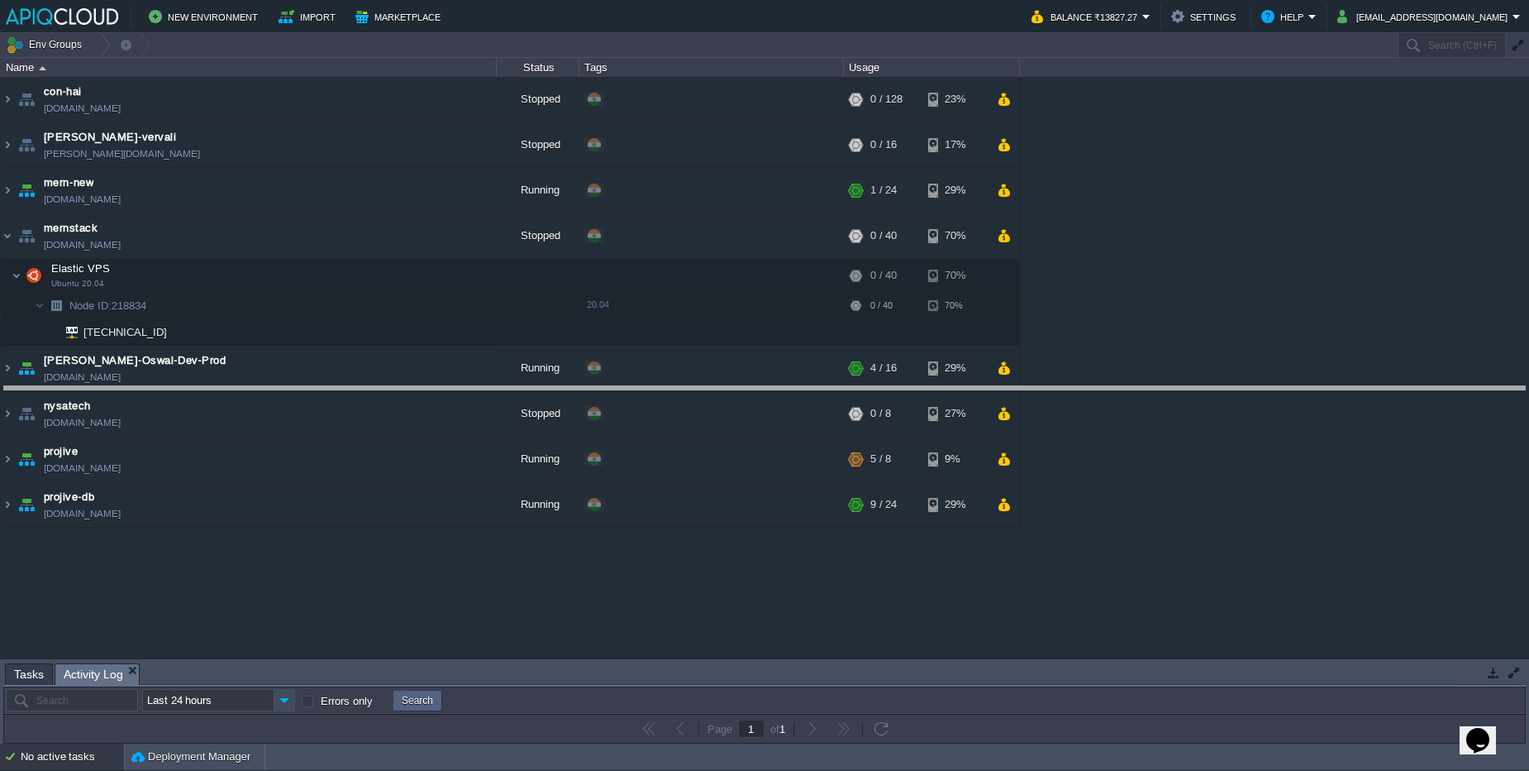
drag, startPoint x: 466, startPoint y: 672, endPoint x: 480, endPoint y: 395, distance: 277.3
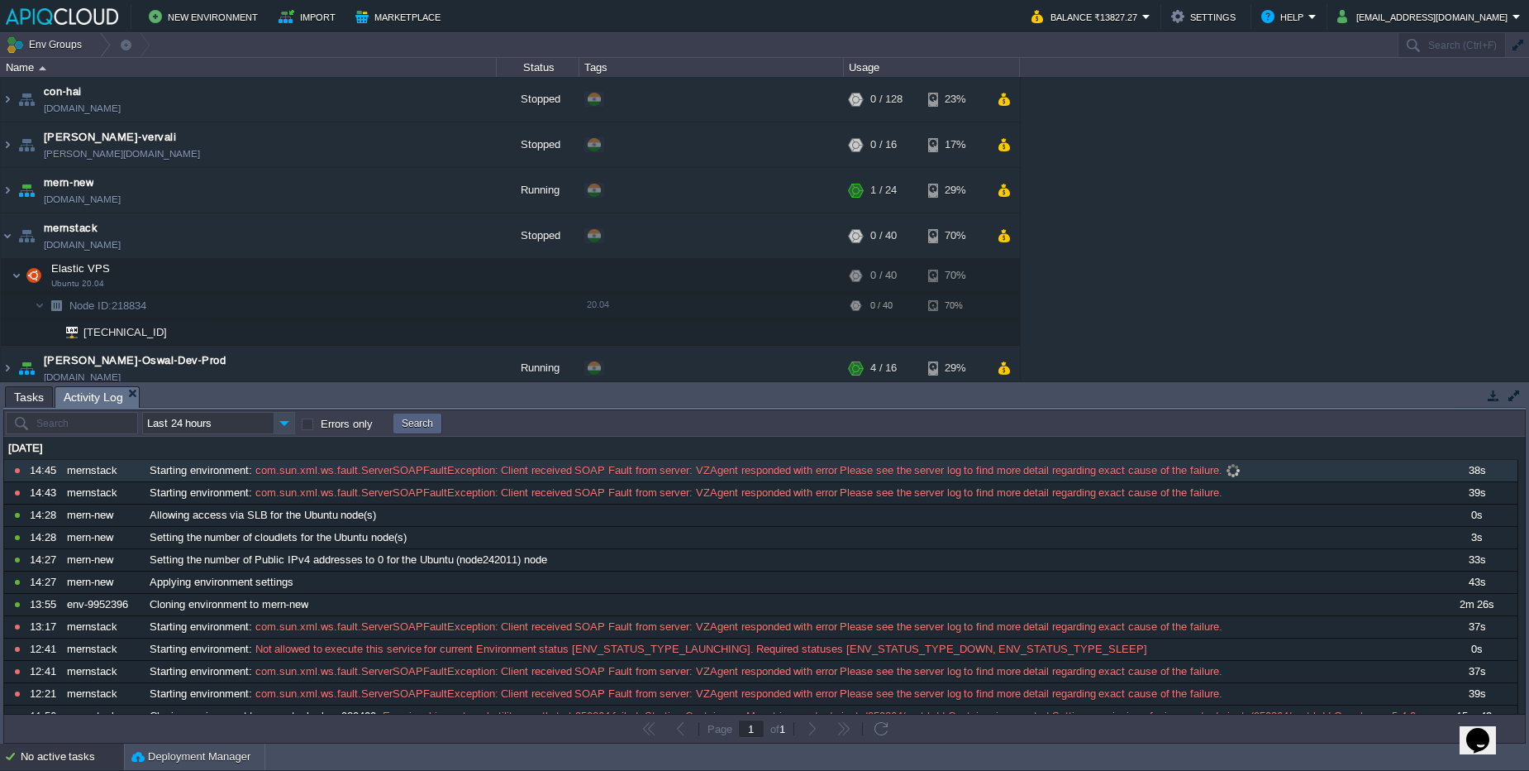
click at [766, 465] on span "com.sun.xml.ws.fault.ServerSOAPFaultException: Client received SOAP Fault from …" at bounding box center [737, 470] width 971 height 15
